Goal: Task Accomplishment & Management: Manage account settings

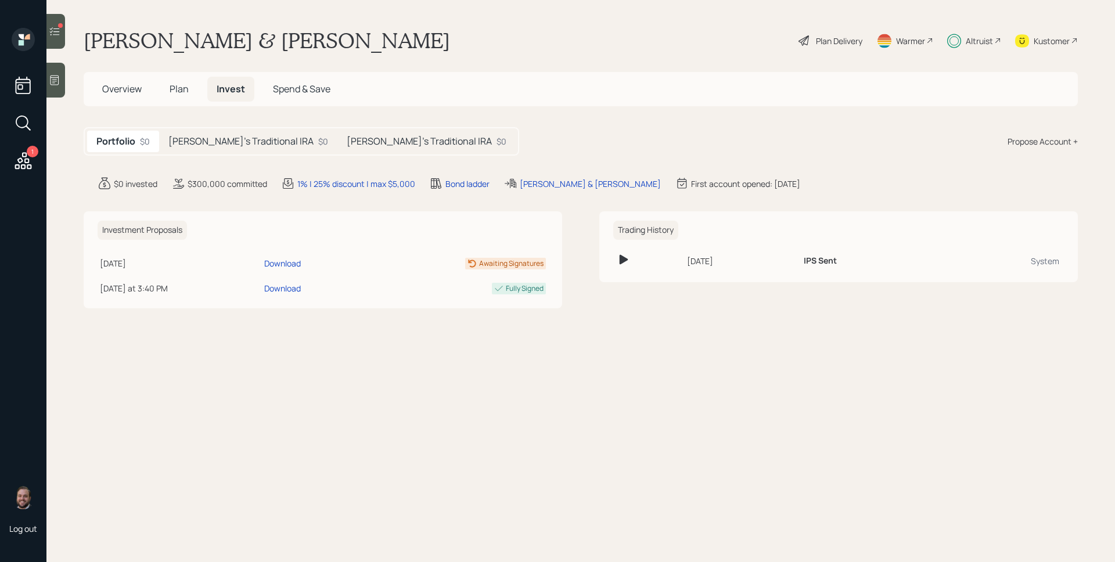
click at [212, 143] on h5 "[PERSON_NAME]'s Traditional IRA" at bounding box center [240, 141] width 145 height 11
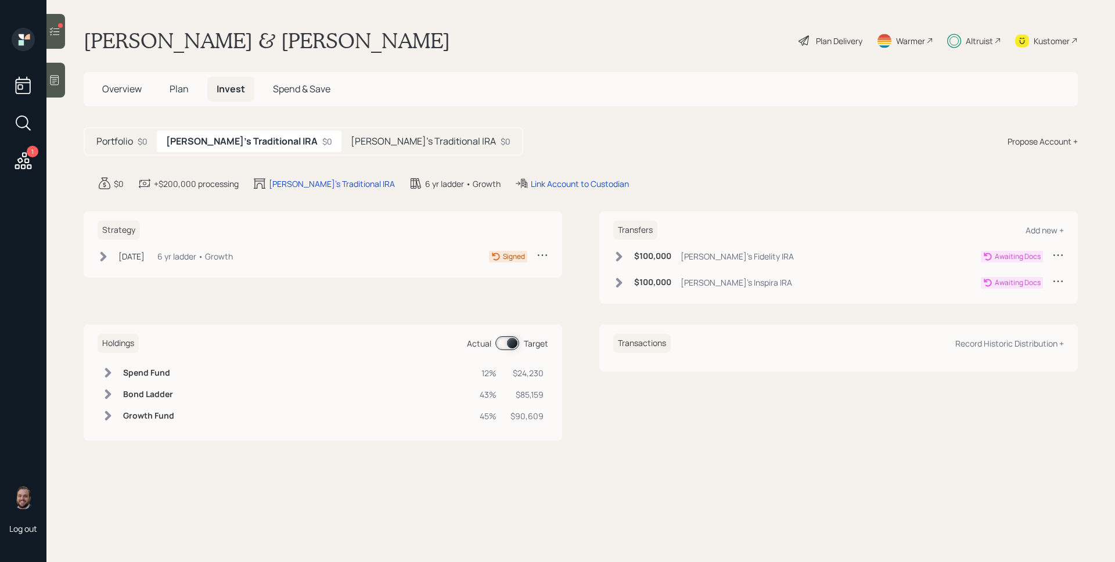
drag, startPoint x: 153, startPoint y: 246, endPoint x: 156, endPoint y: 251, distance: 6.5
click at [153, 246] on div "Strategy [DATE] [DATE] 3:25 PM EDT 6 yr ladder • Growth Signed" at bounding box center [323, 244] width 478 height 66
click at [145, 255] on div "[DATE]" at bounding box center [131, 256] width 26 height 12
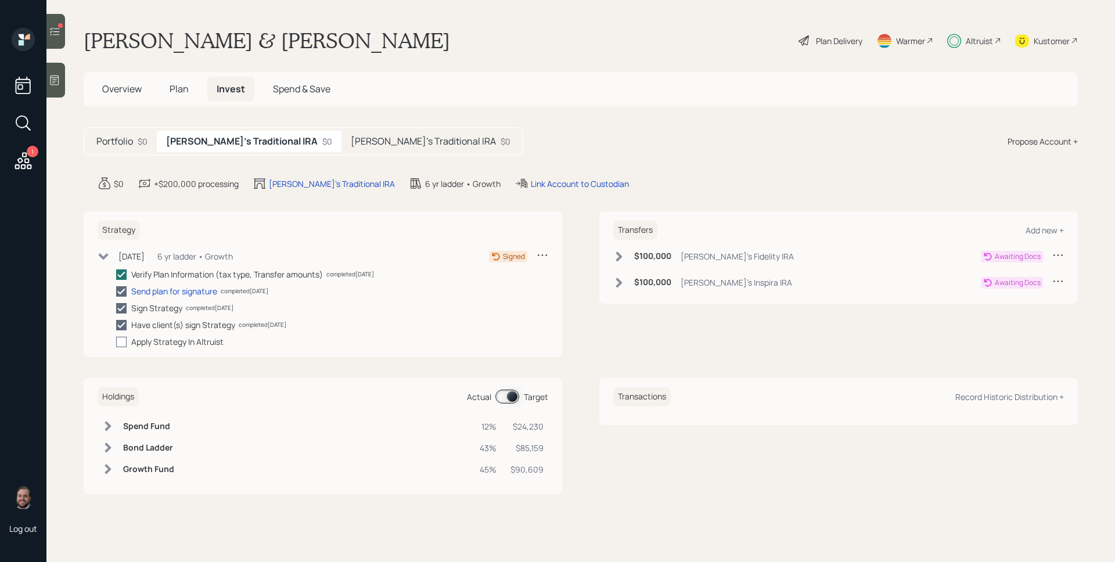
click at [124, 337] on div at bounding box center [121, 342] width 10 height 10
click at [116, 341] on input "checkbox" at bounding box center [116, 341] width 1 height 1
checkbox input "true"
click at [351, 139] on h5 "[PERSON_NAME]'s Traditional IRA" at bounding box center [423, 141] width 145 height 11
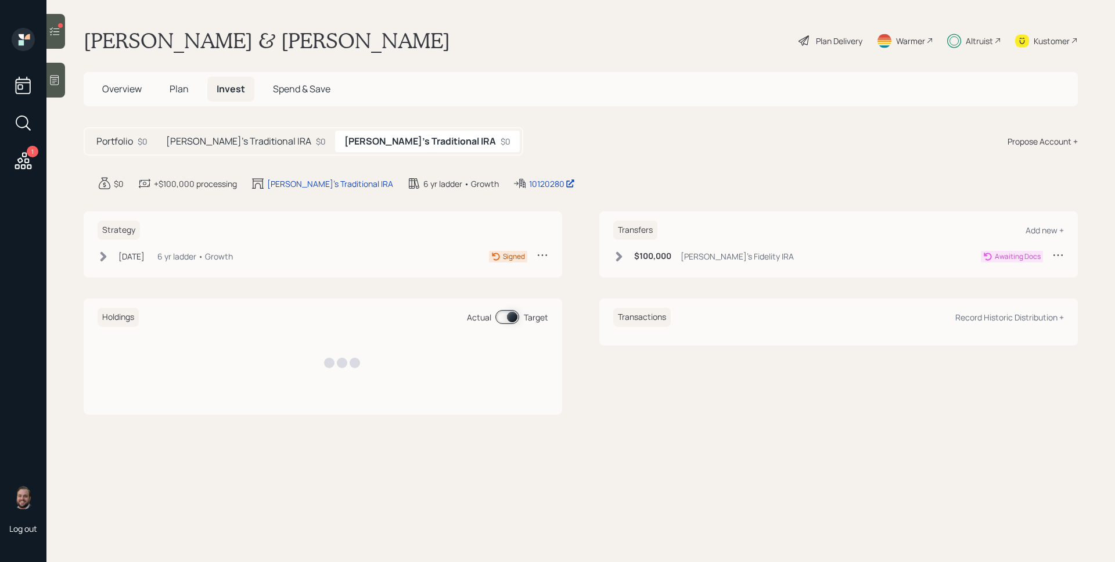
click at [180, 259] on div "6 yr ladder • Growth" at bounding box center [194, 256] width 75 height 12
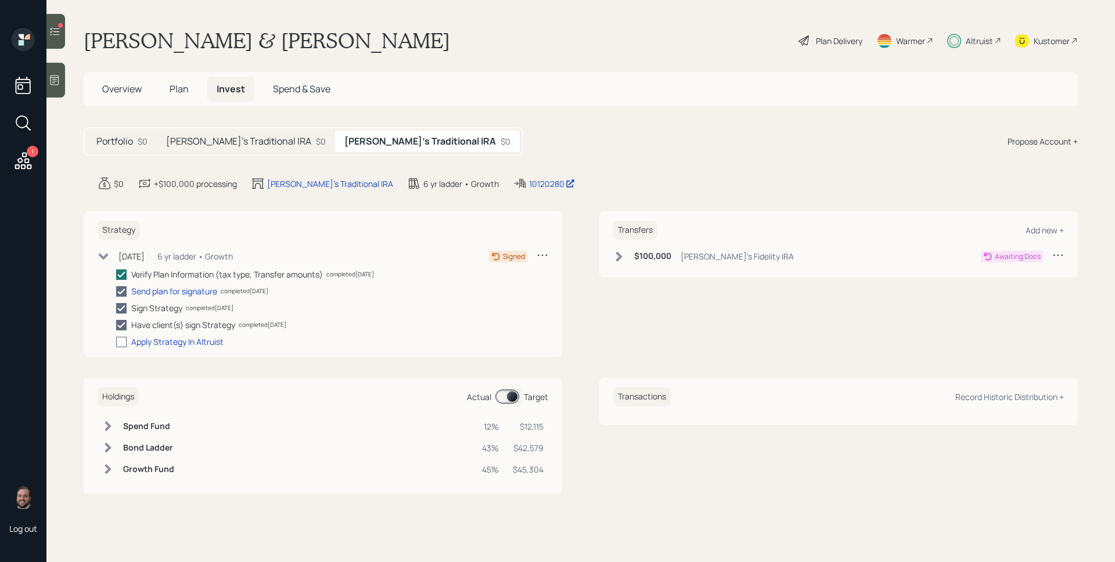
click at [128, 340] on label at bounding box center [123, 342] width 15 height 12
click at [116, 341] on input "checkbox" at bounding box center [116, 341] width 1 height 1
checkbox input "true"
click at [26, 158] on icon at bounding box center [23, 160] width 21 height 21
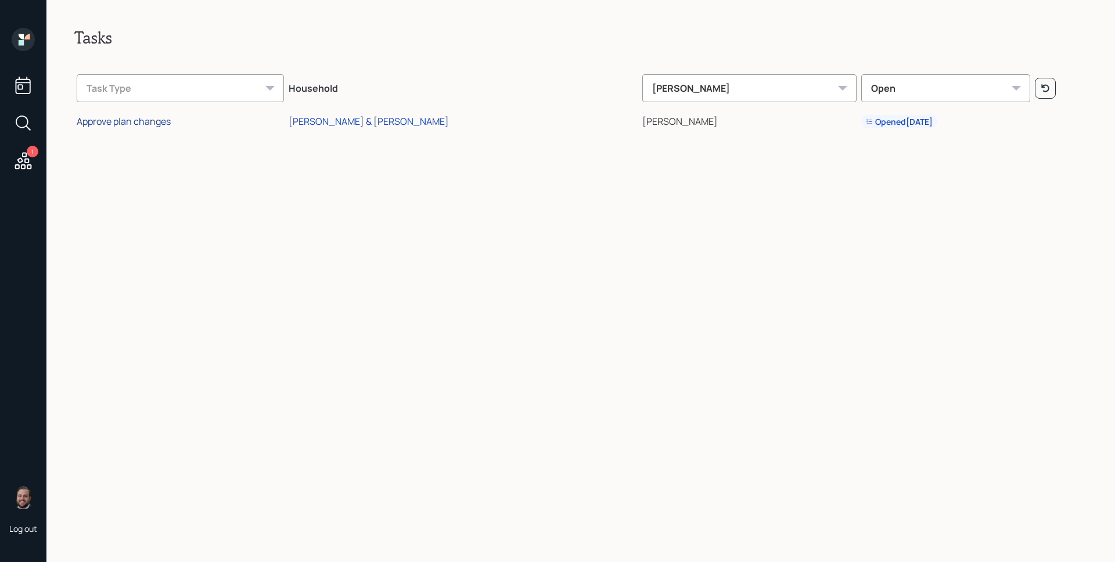
click at [138, 124] on div "Approve plan changes" at bounding box center [124, 121] width 94 height 13
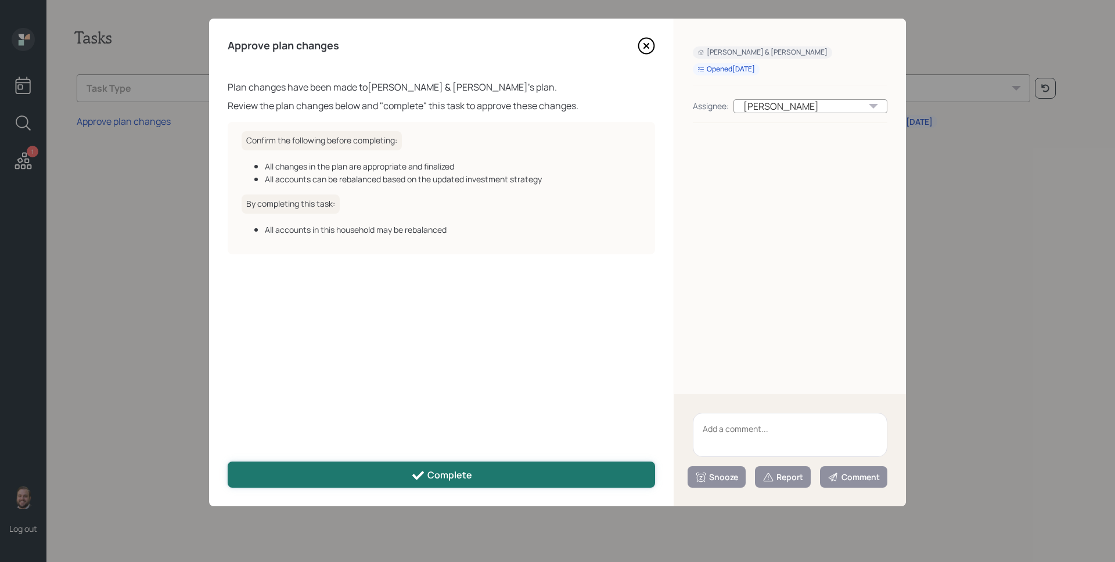
click at [487, 481] on button "Complete" at bounding box center [441, 475] width 427 height 26
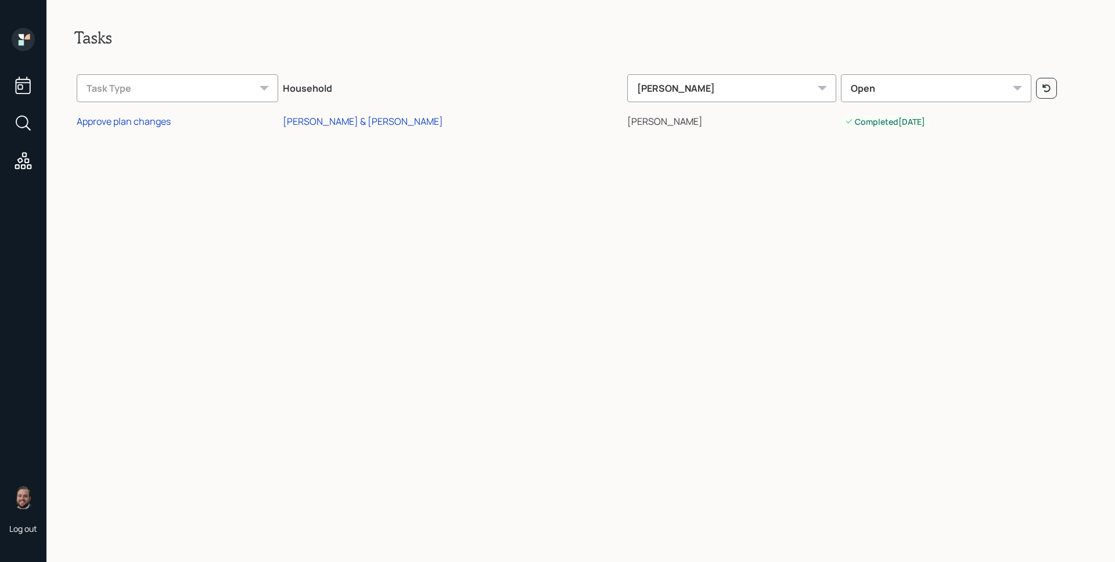
click at [34, 35] on icon at bounding box center [23, 39] width 23 height 23
